Goal: Task Accomplishment & Management: Manage account settings

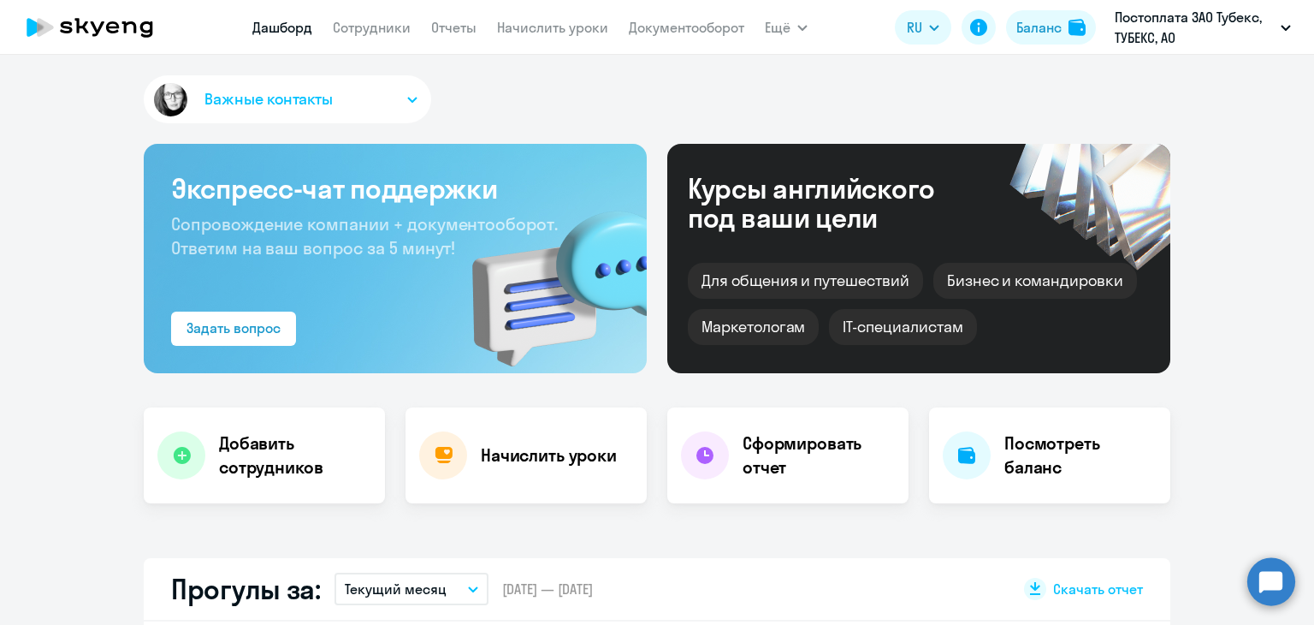
select select "30"
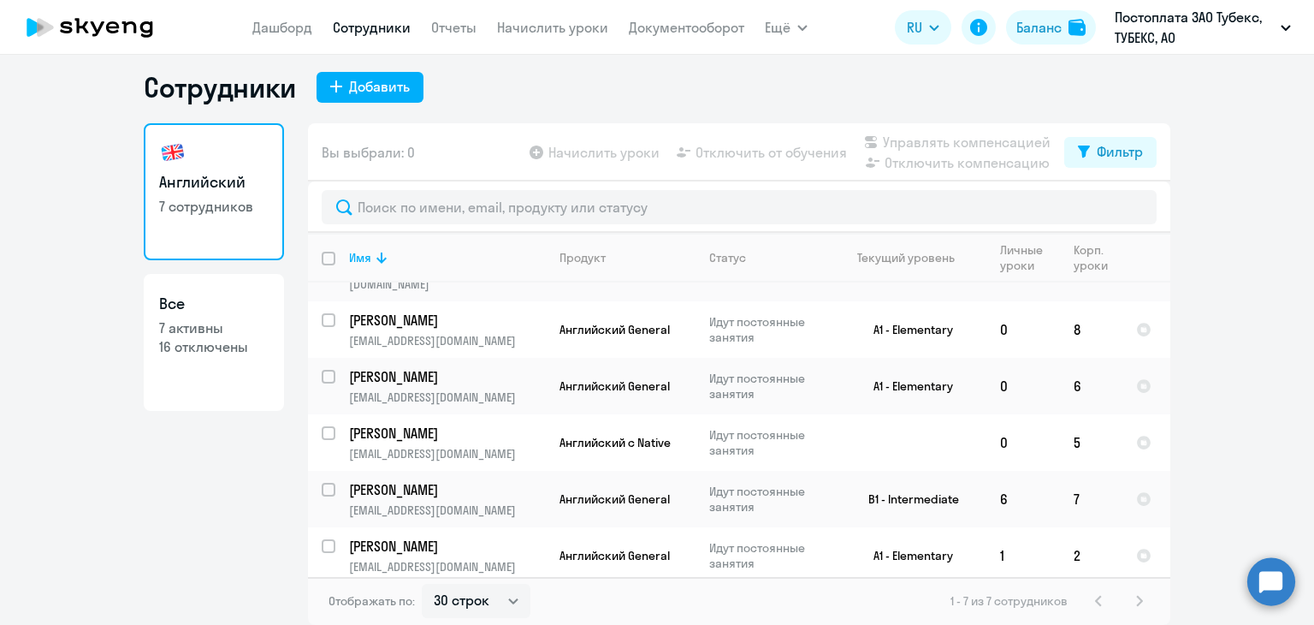
scroll to position [120, 0]
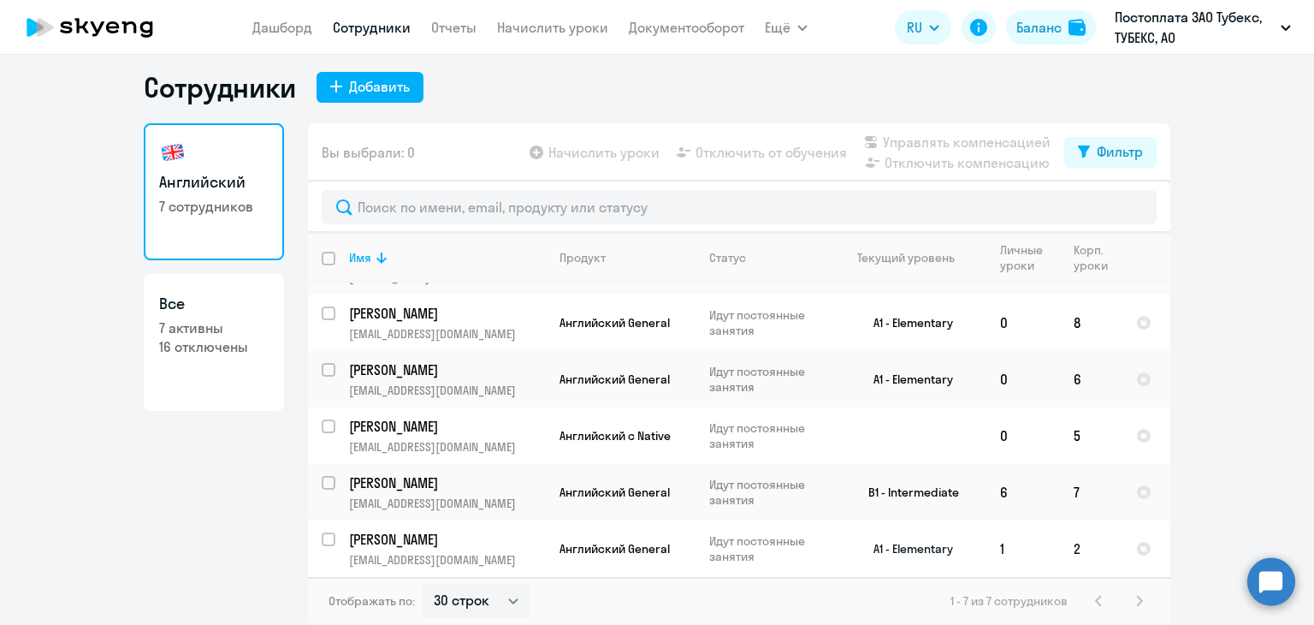
click at [410, 538] on p "[PERSON_NAME]" at bounding box center [445, 539] width 193 height 19
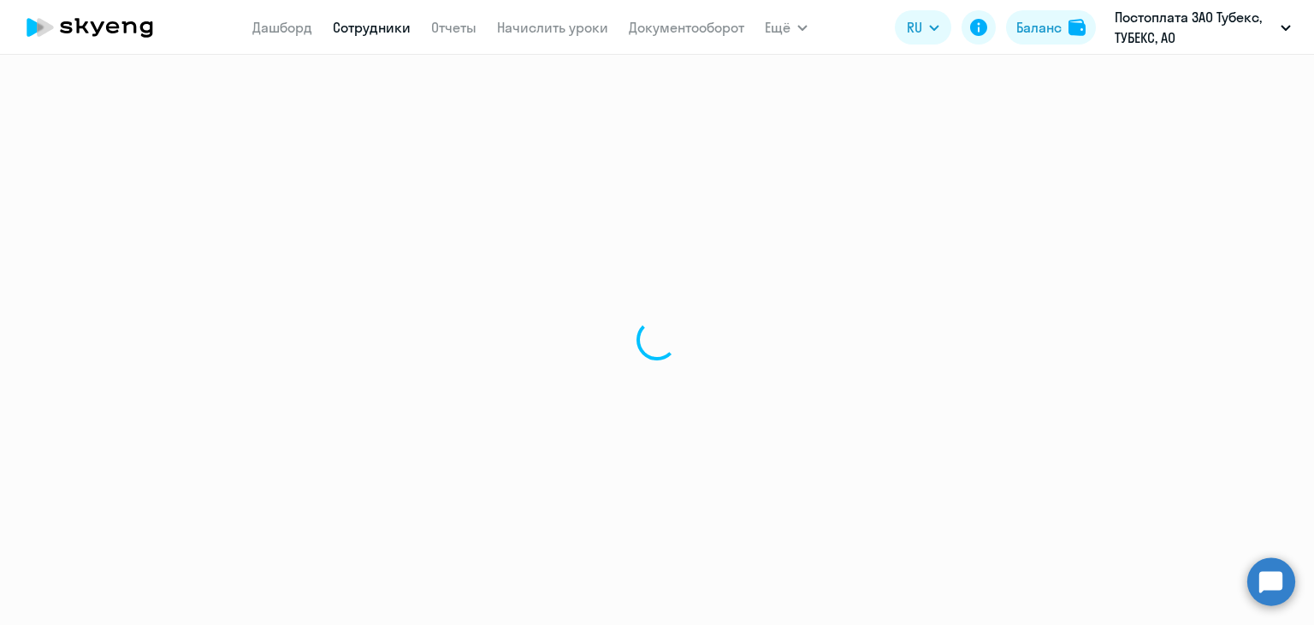
select select "english"
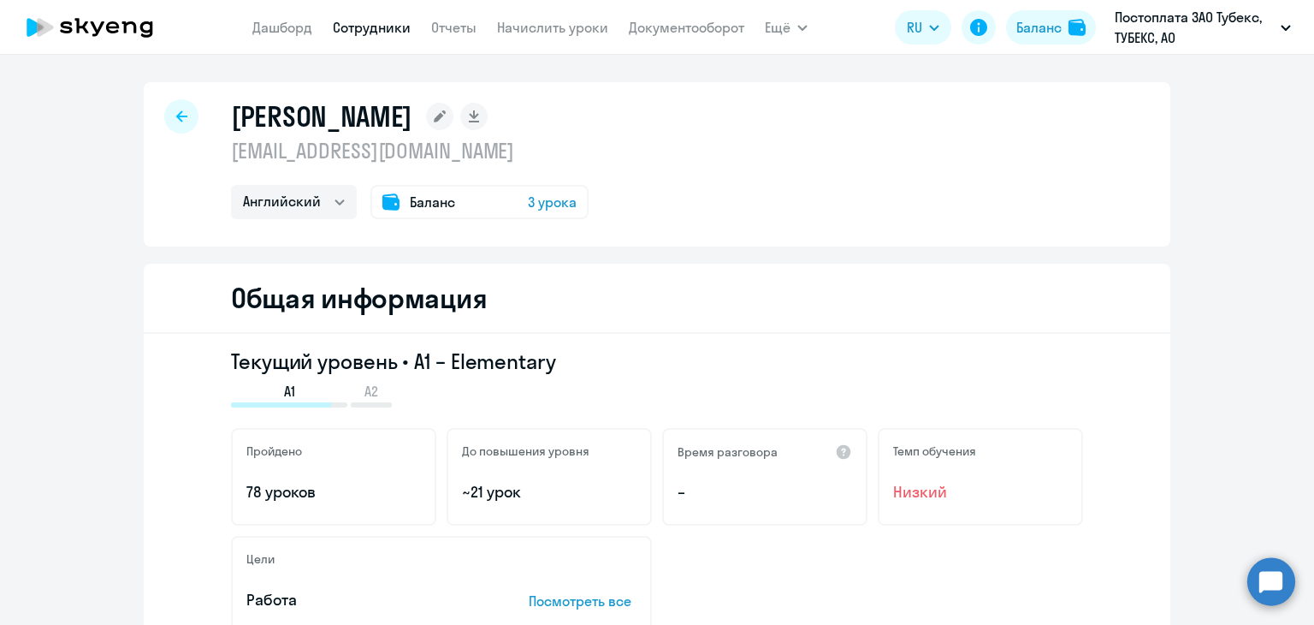
click at [505, 206] on div "Баланс 3 урока" at bounding box center [479, 202] width 218 height 34
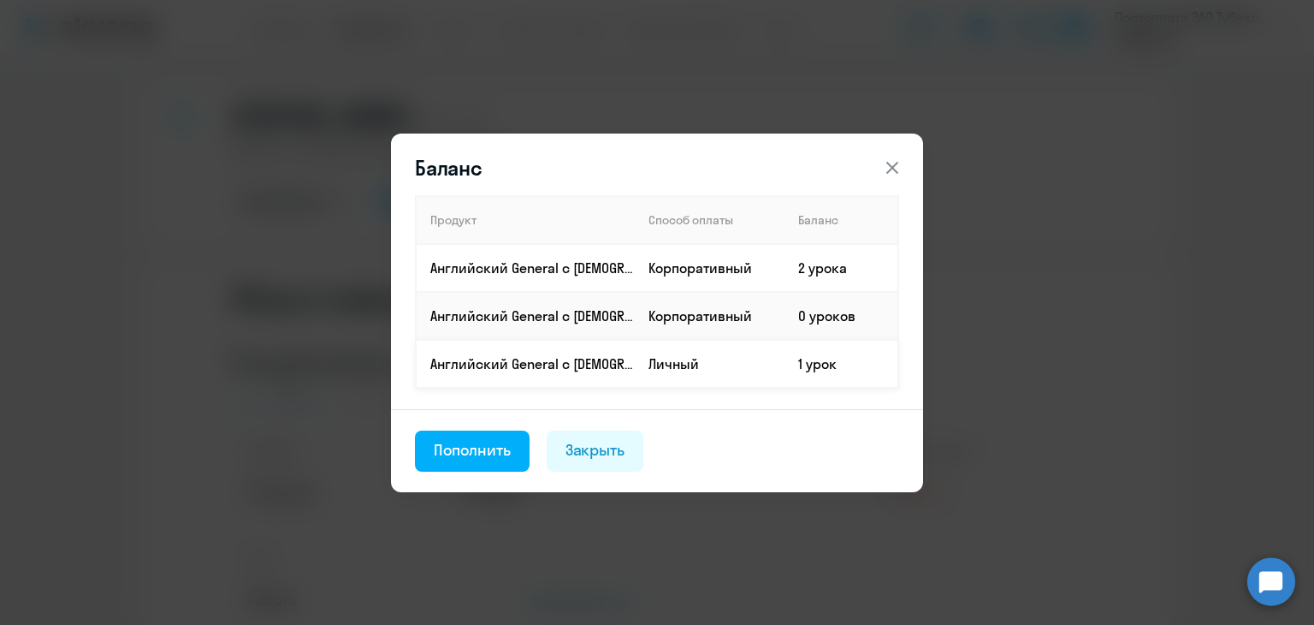
click at [790, 367] on td "1 урок" at bounding box center [842, 364] width 114 height 48
click at [779, 364] on td "Личный" at bounding box center [710, 364] width 150 height 48
click at [582, 267] on p "Английский General с [DEMOGRAPHIC_DATA] преподавателем" at bounding box center [532, 267] width 204 height 19
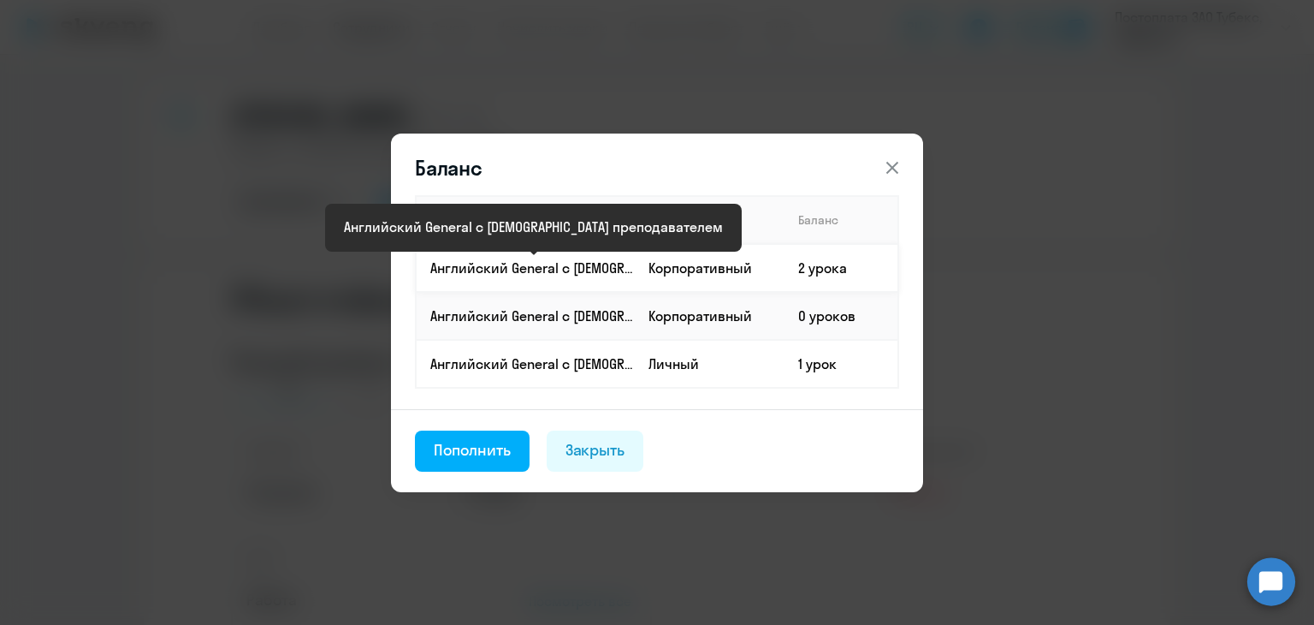
click at [560, 268] on p "Английский General с [DEMOGRAPHIC_DATA] преподавателем" at bounding box center [532, 267] width 204 height 19
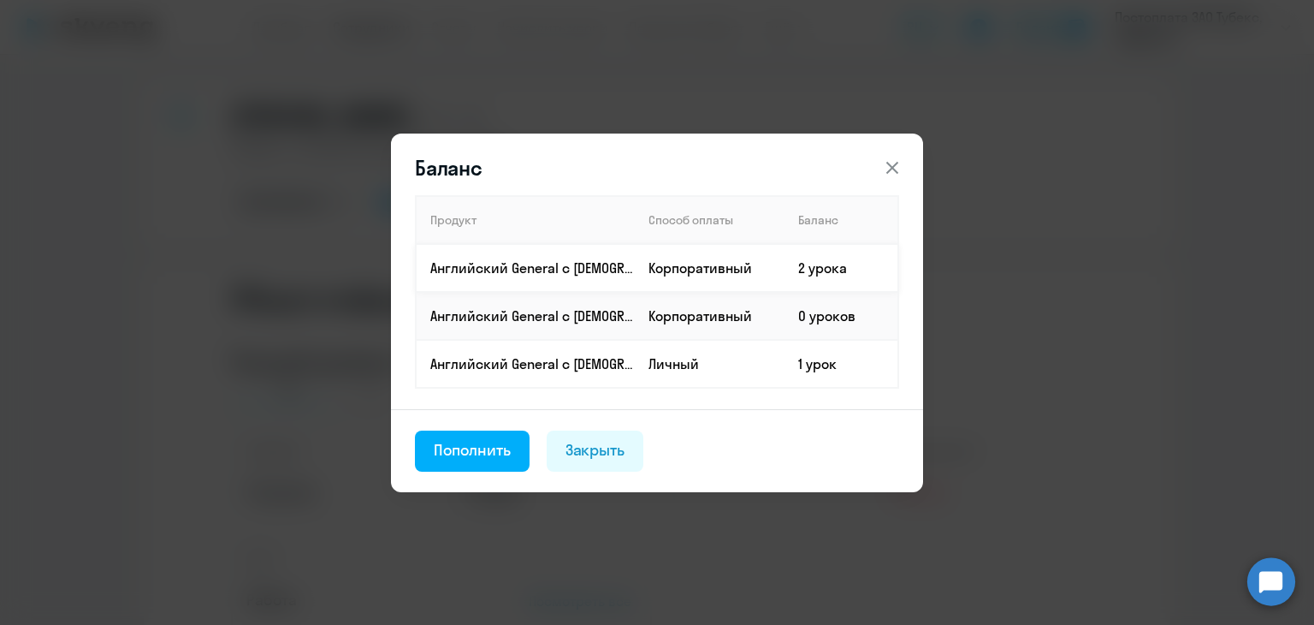
click at [761, 257] on td "Корпоративный" at bounding box center [710, 268] width 150 height 48
click at [493, 459] on button "Пополнить" at bounding box center [472, 450] width 115 height 41
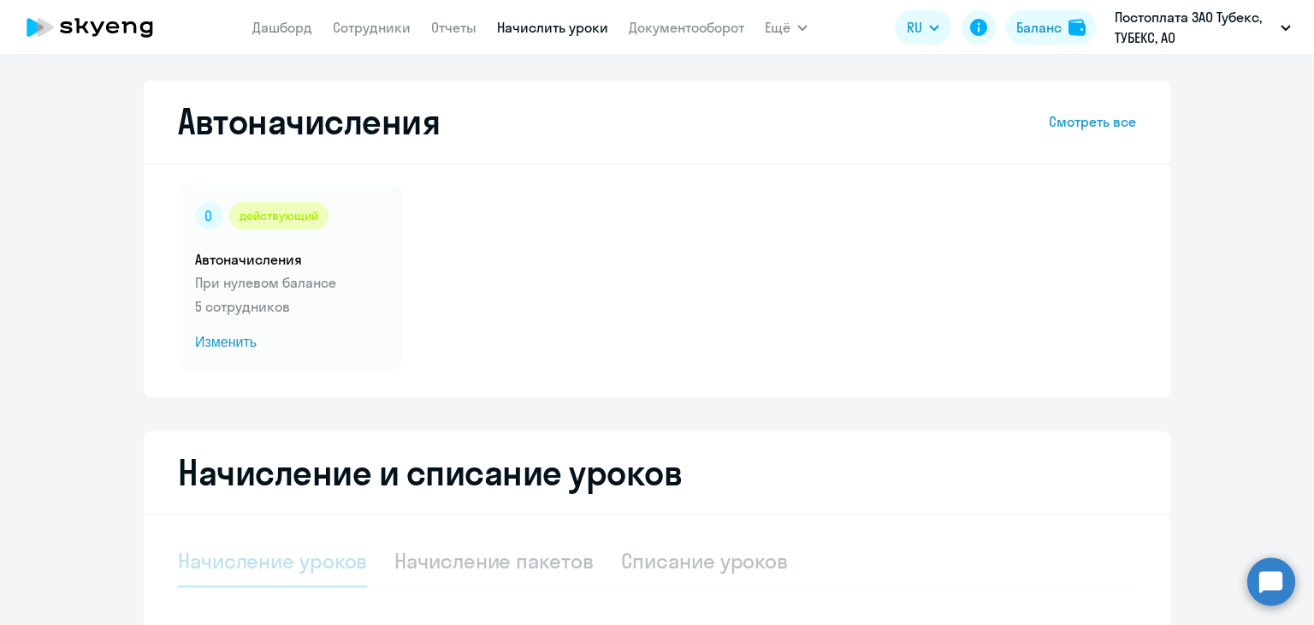
select select "10"
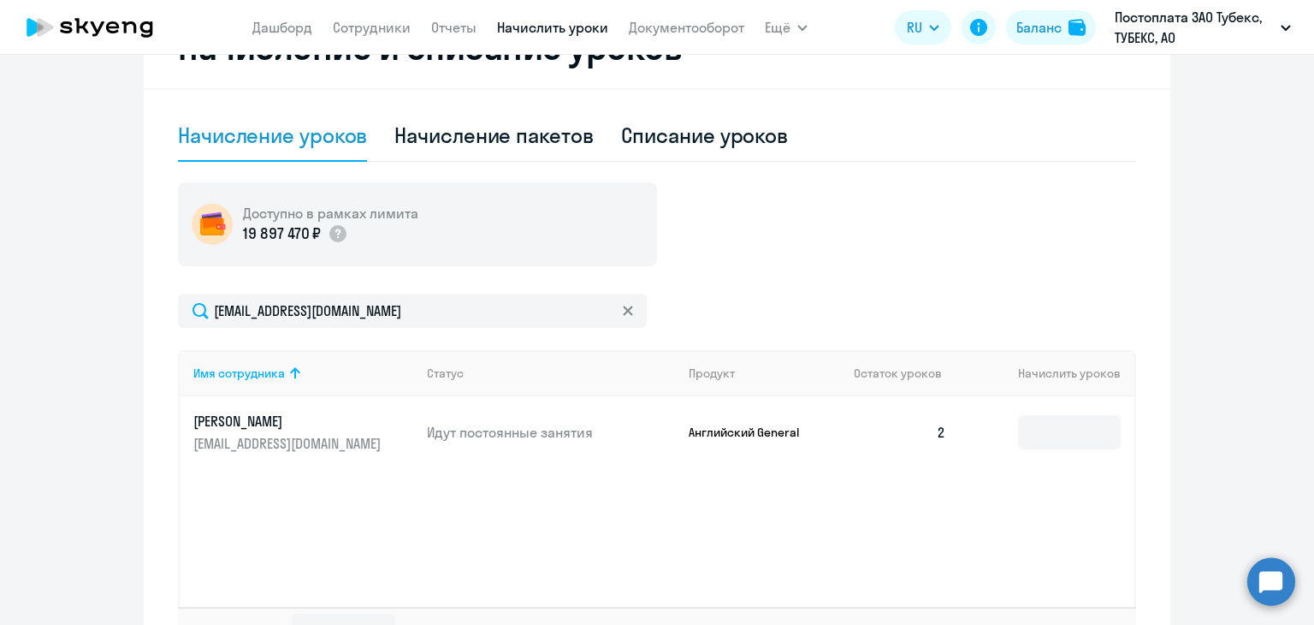
scroll to position [428, 0]
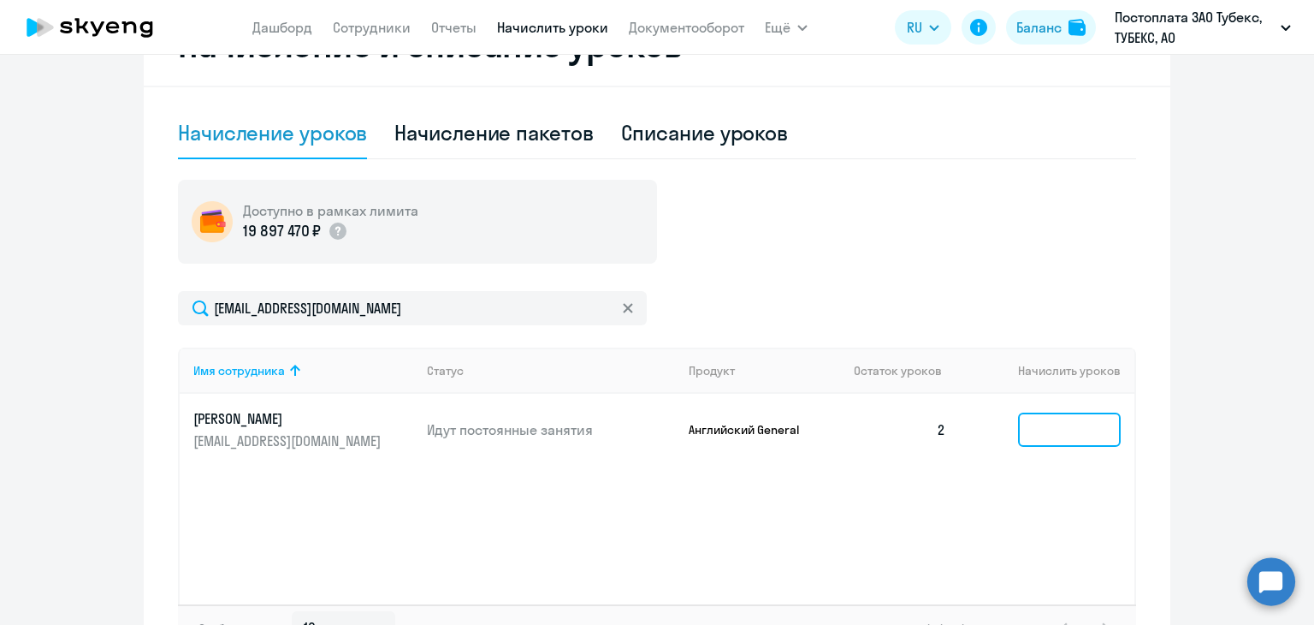
click at [1037, 429] on input at bounding box center [1069, 429] width 103 height 34
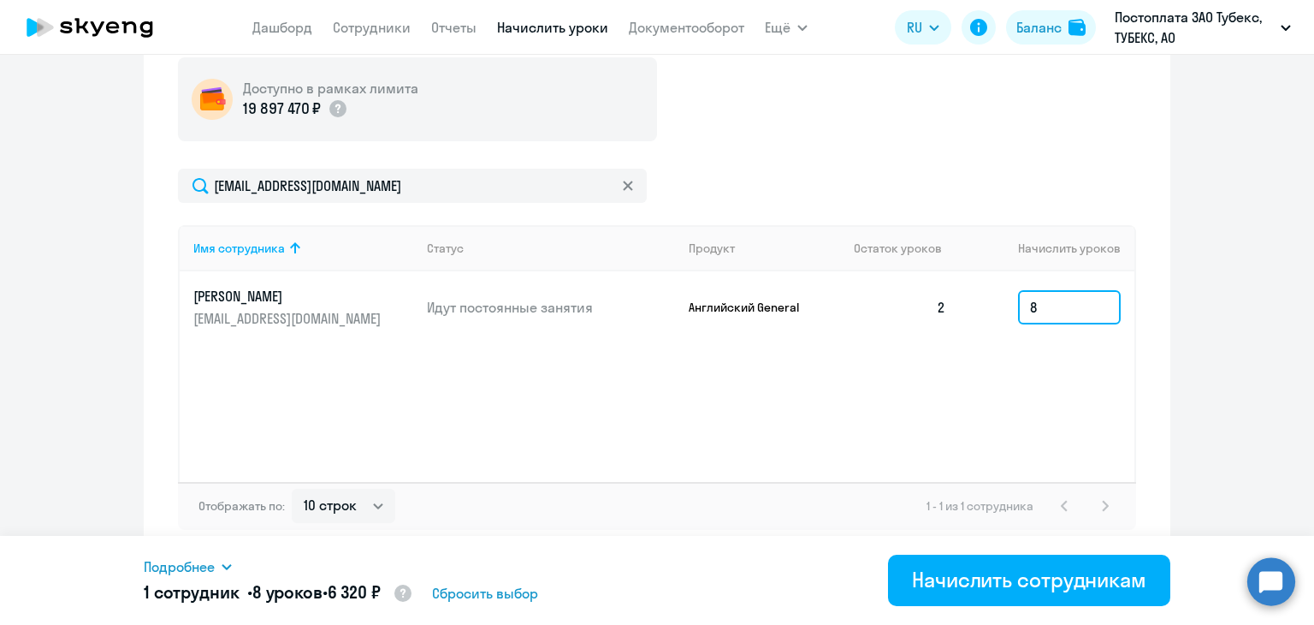
scroll to position [551, 0]
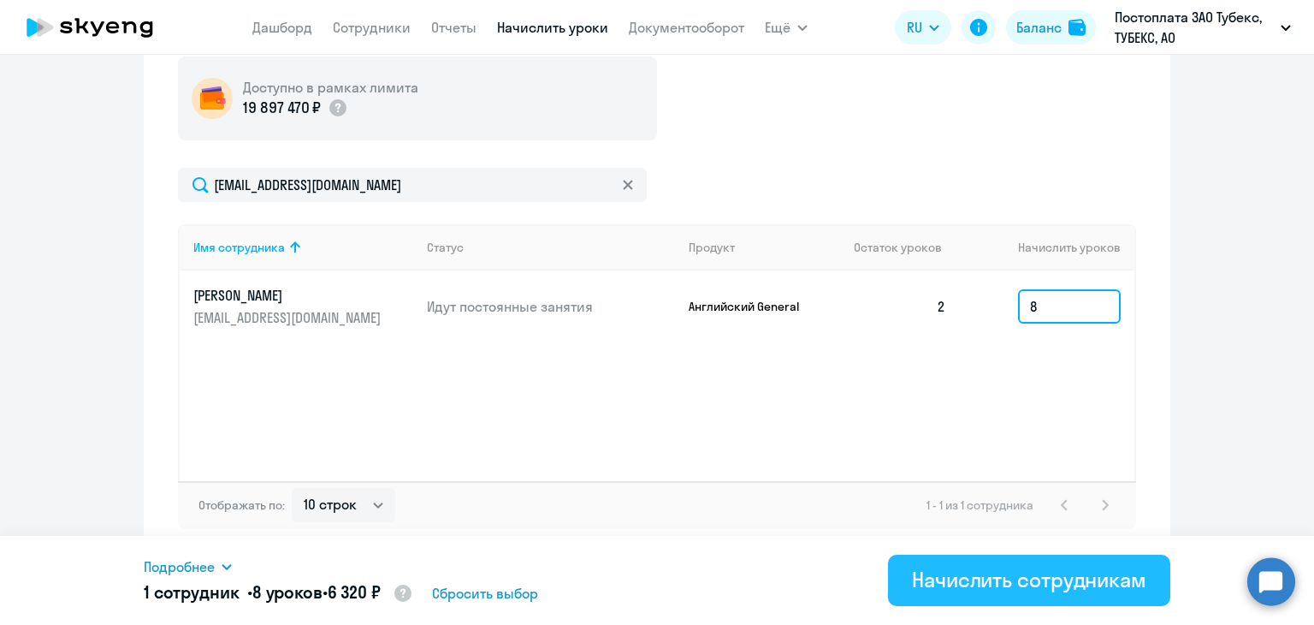
type input "8"
click at [977, 565] on div "Начислить сотрудникам" at bounding box center [1029, 578] width 234 height 27
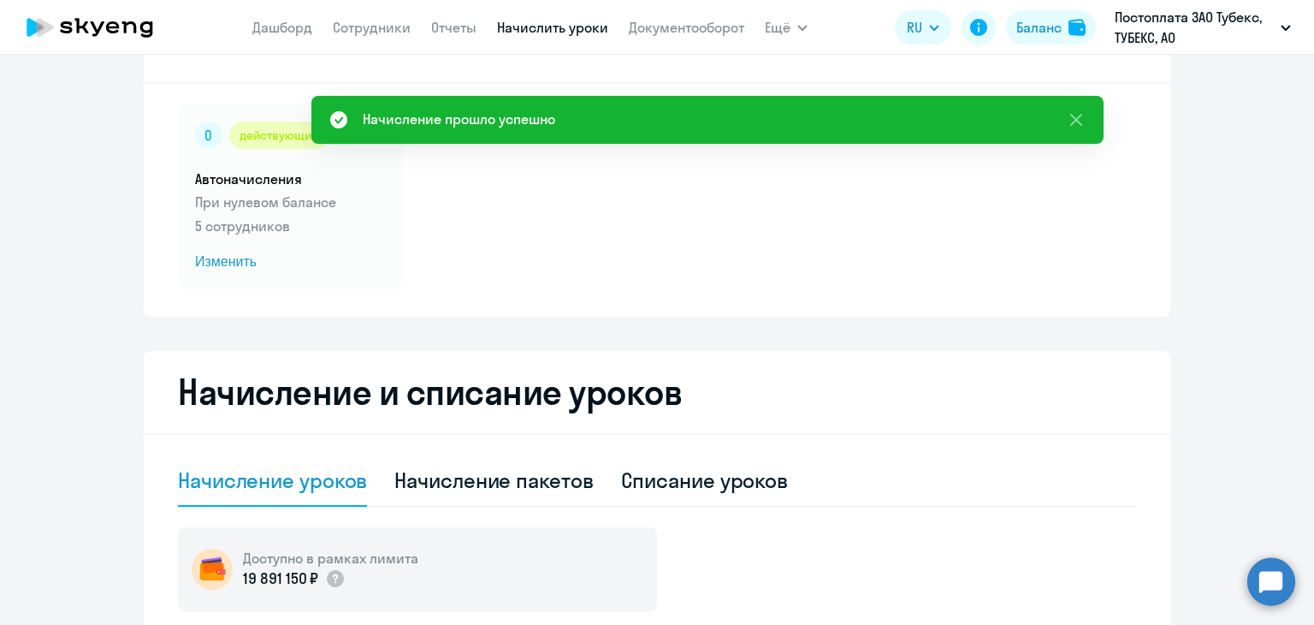
scroll to position [0, 0]
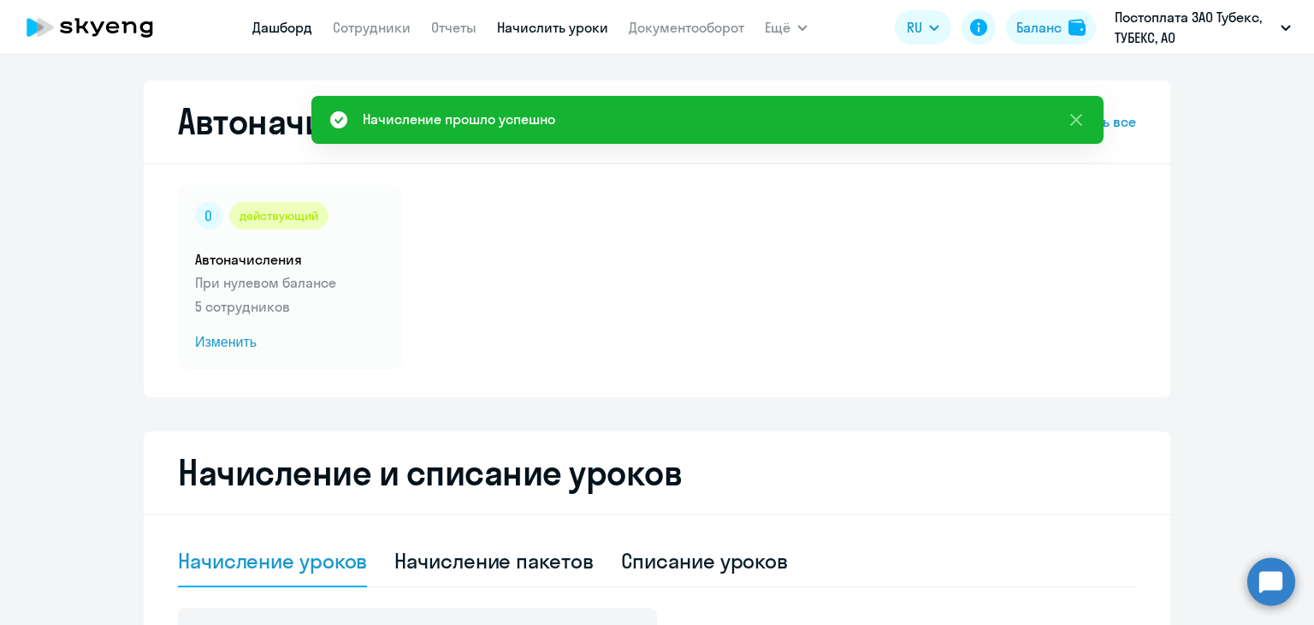
click at [286, 31] on link "Дашборд" at bounding box center [282, 27] width 60 height 17
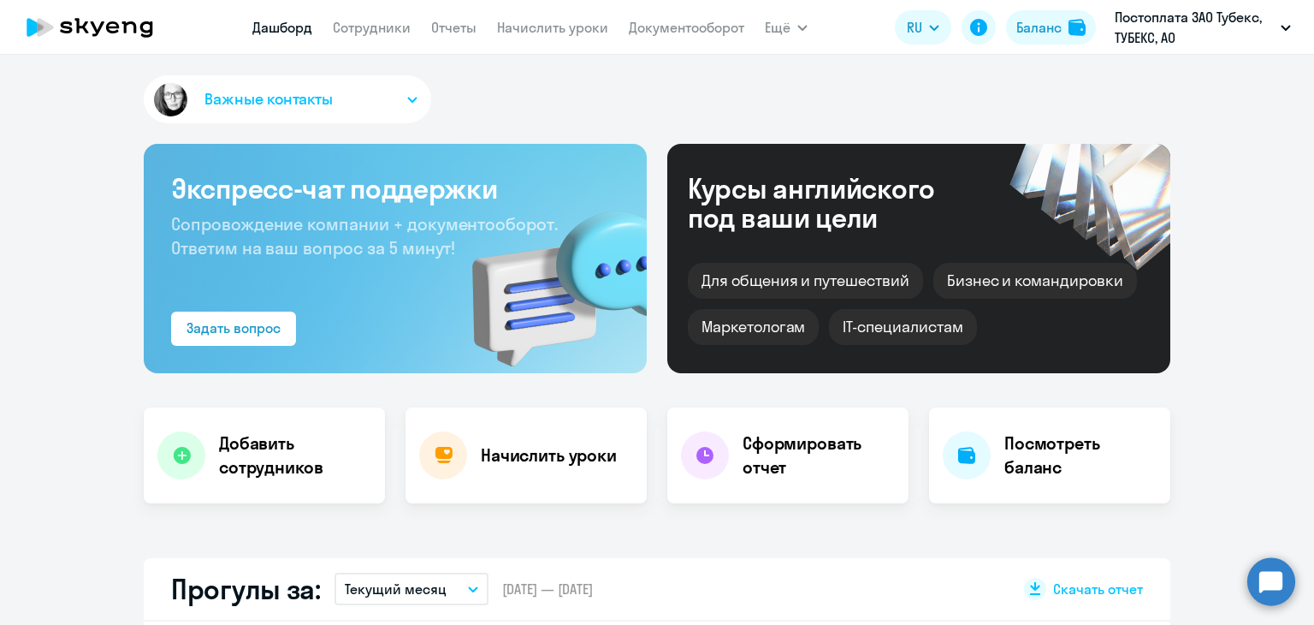
select select "30"
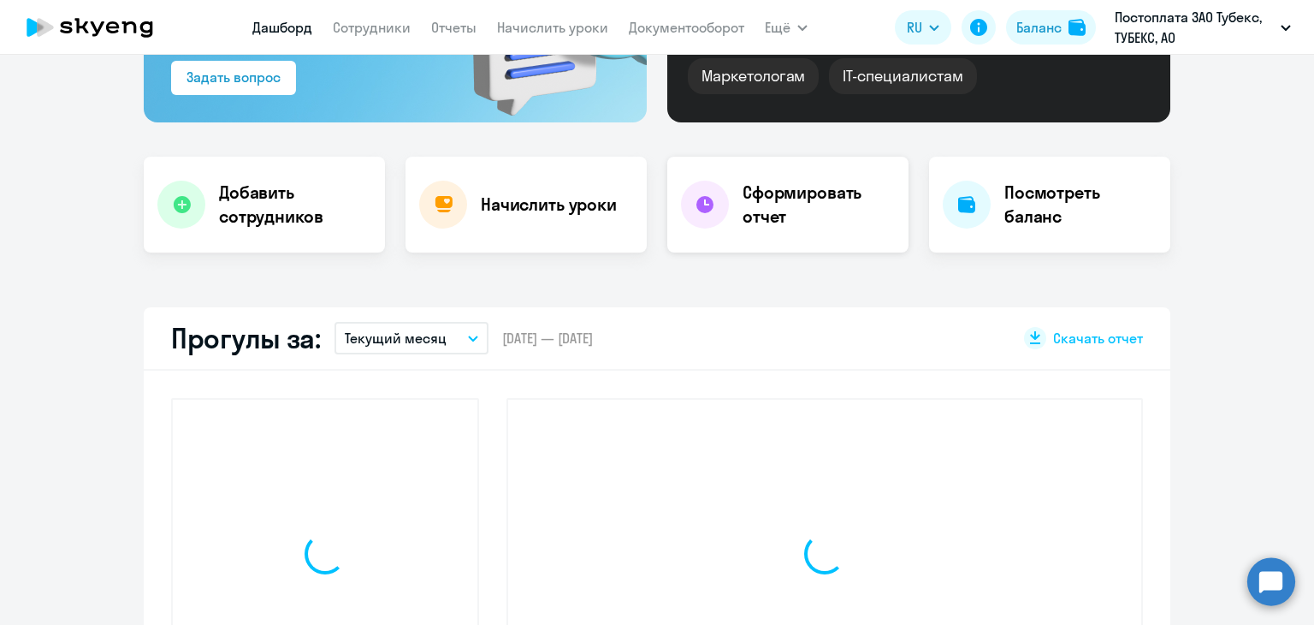
scroll to position [428, 0]
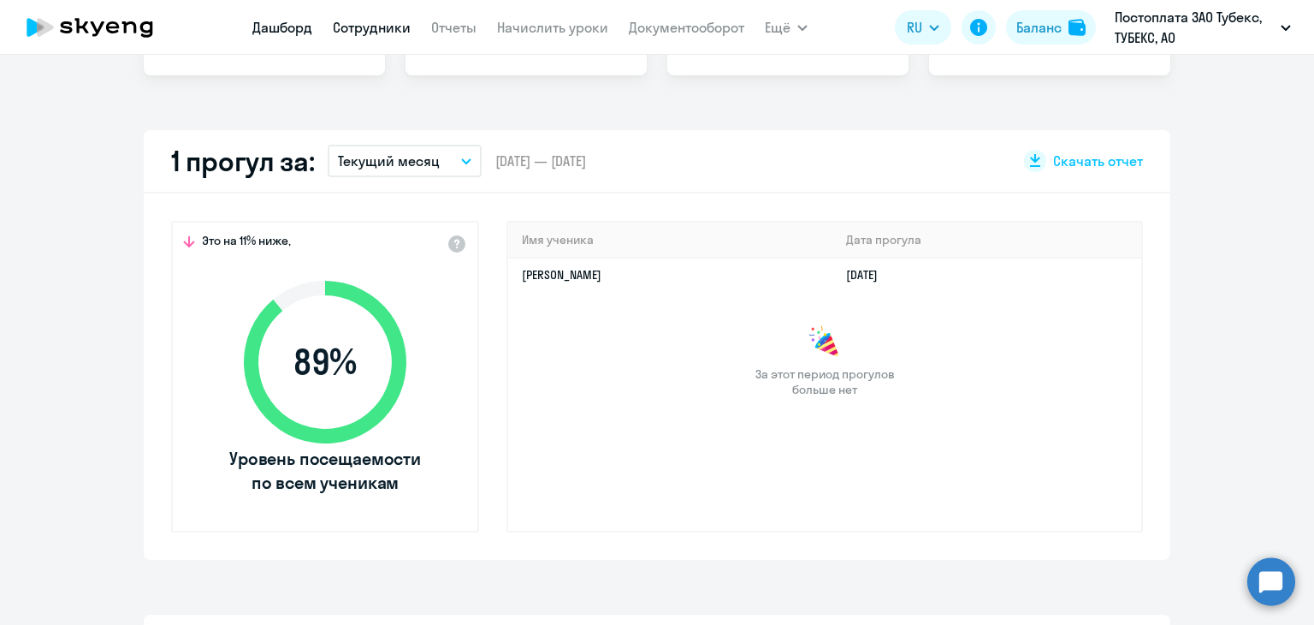
click at [395, 24] on link "Сотрудники" at bounding box center [372, 27] width 78 height 17
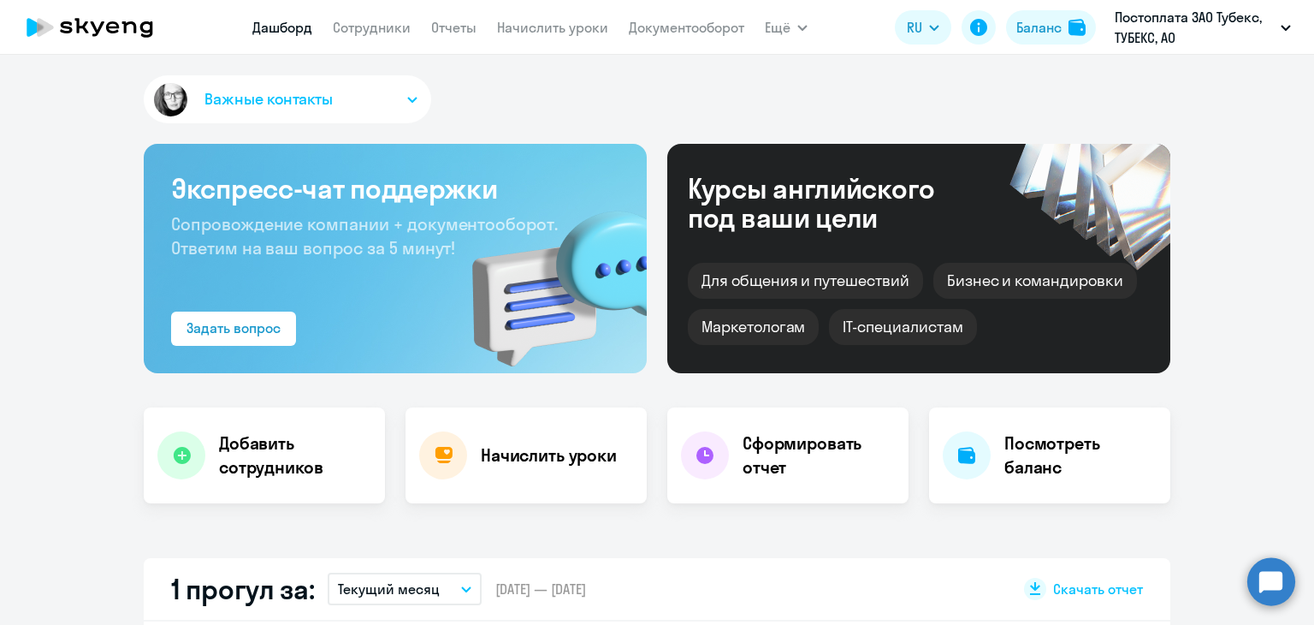
select select "30"
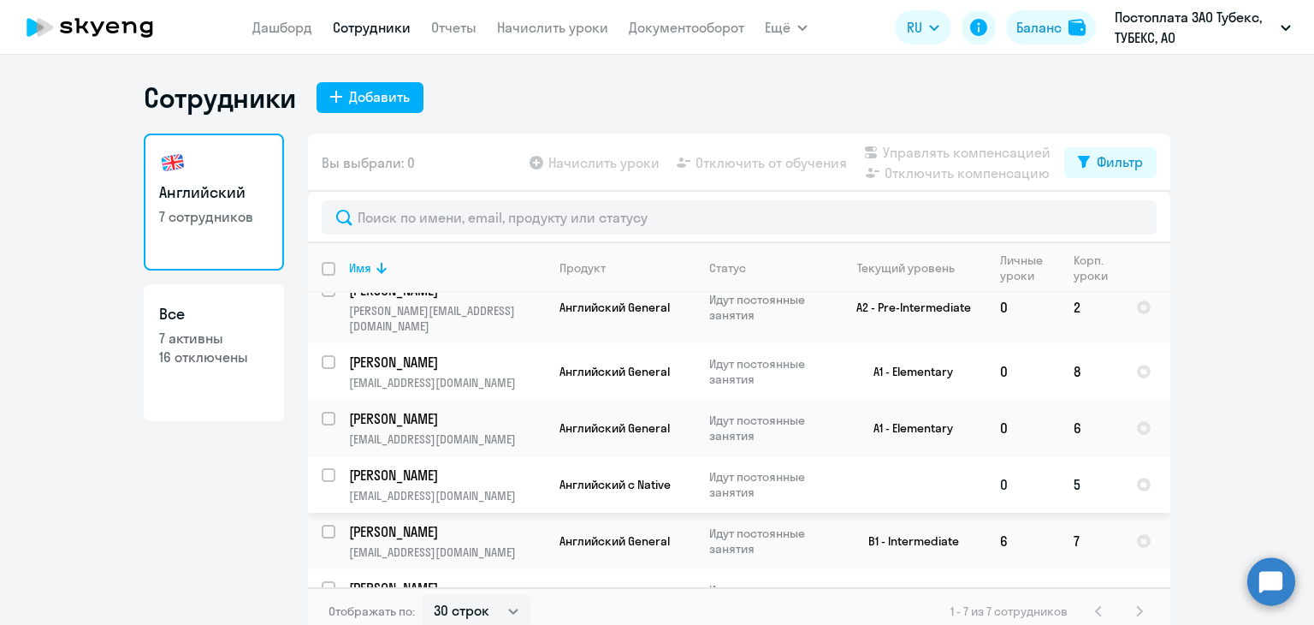
scroll to position [120, 0]
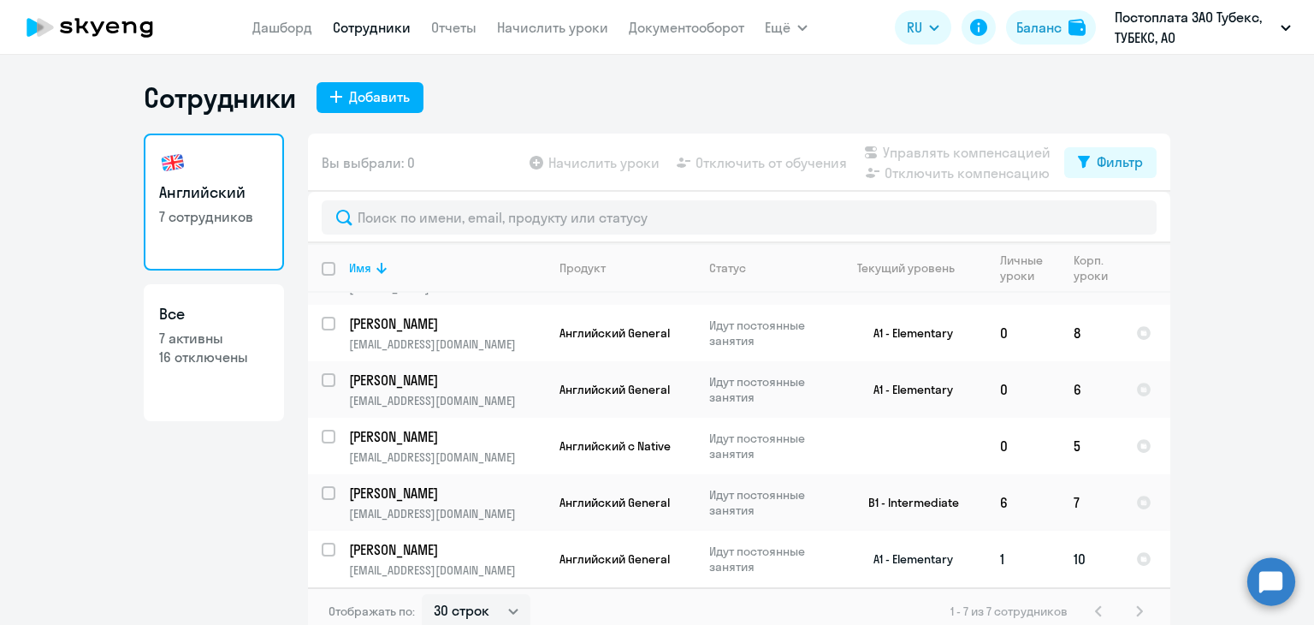
click at [397, 544] on p "[PERSON_NAME]" at bounding box center [445, 549] width 193 height 19
select select "english"
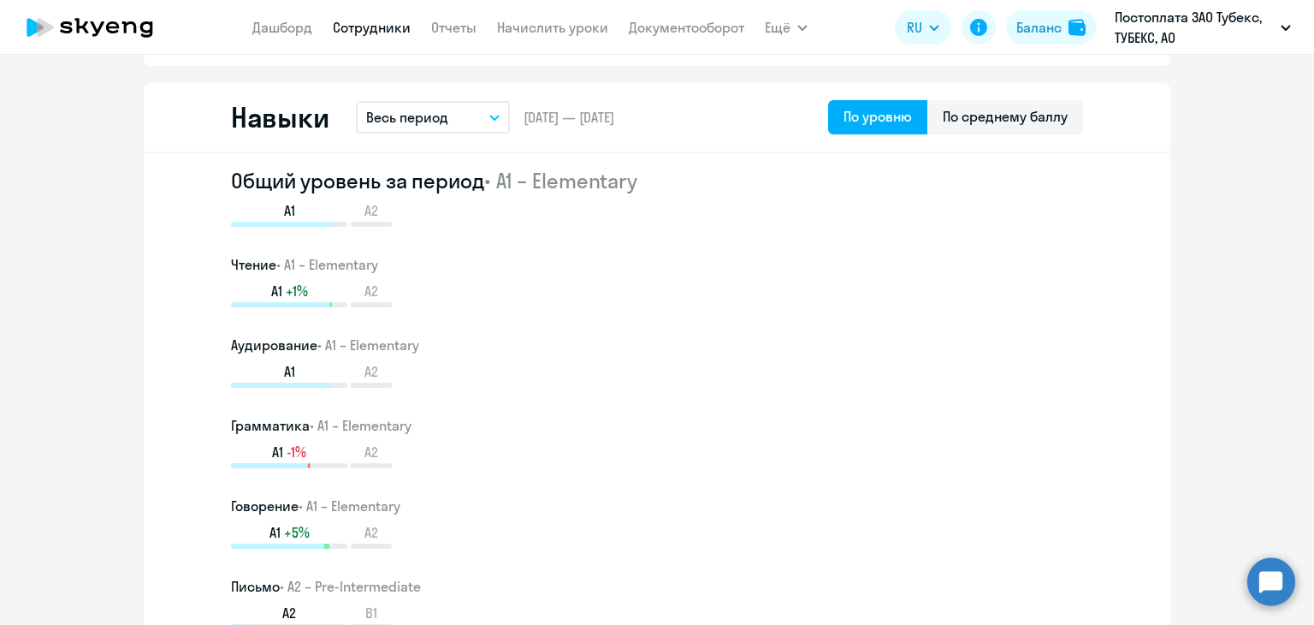
scroll to position [856, 0]
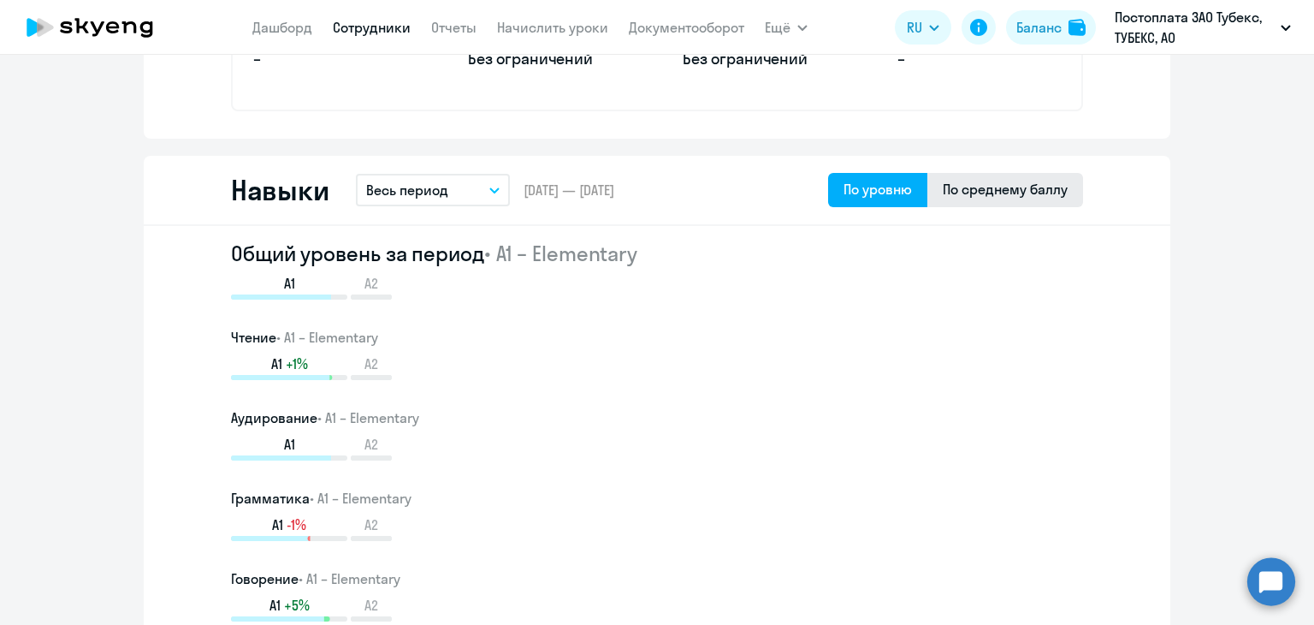
click at [967, 193] on div "По среднему баллу" at bounding box center [1005, 189] width 125 height 21
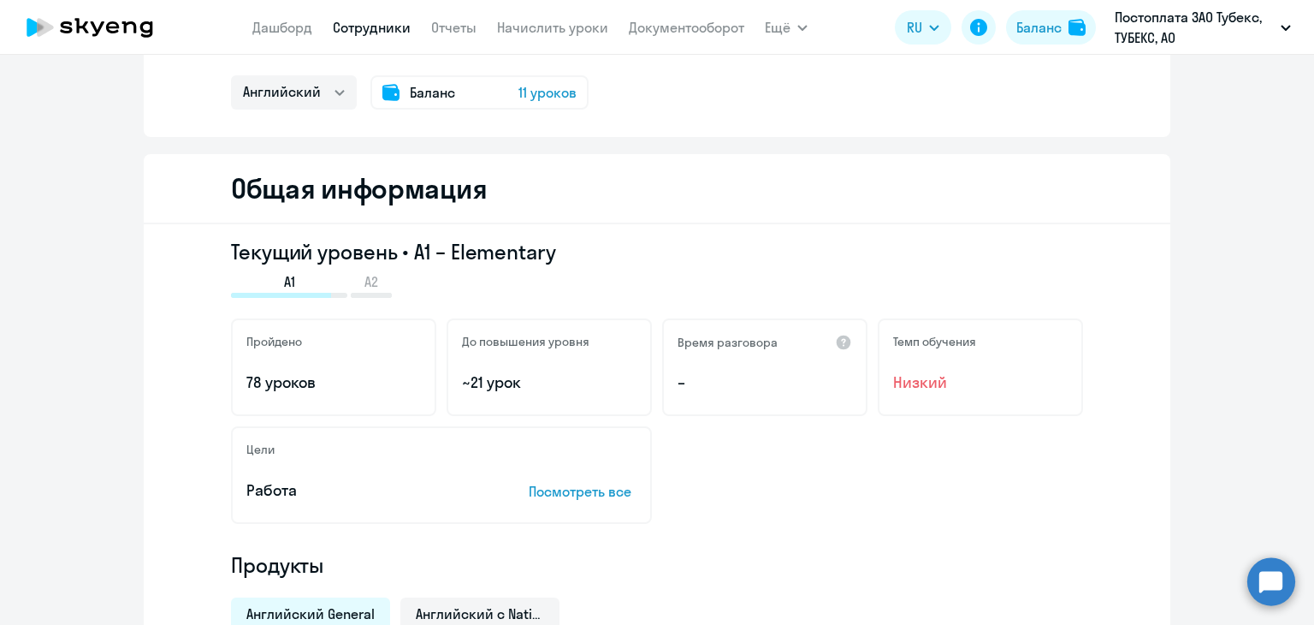
scroll to position [0, 0]
